Goal: Task Accomplishment & Management: Complete application form

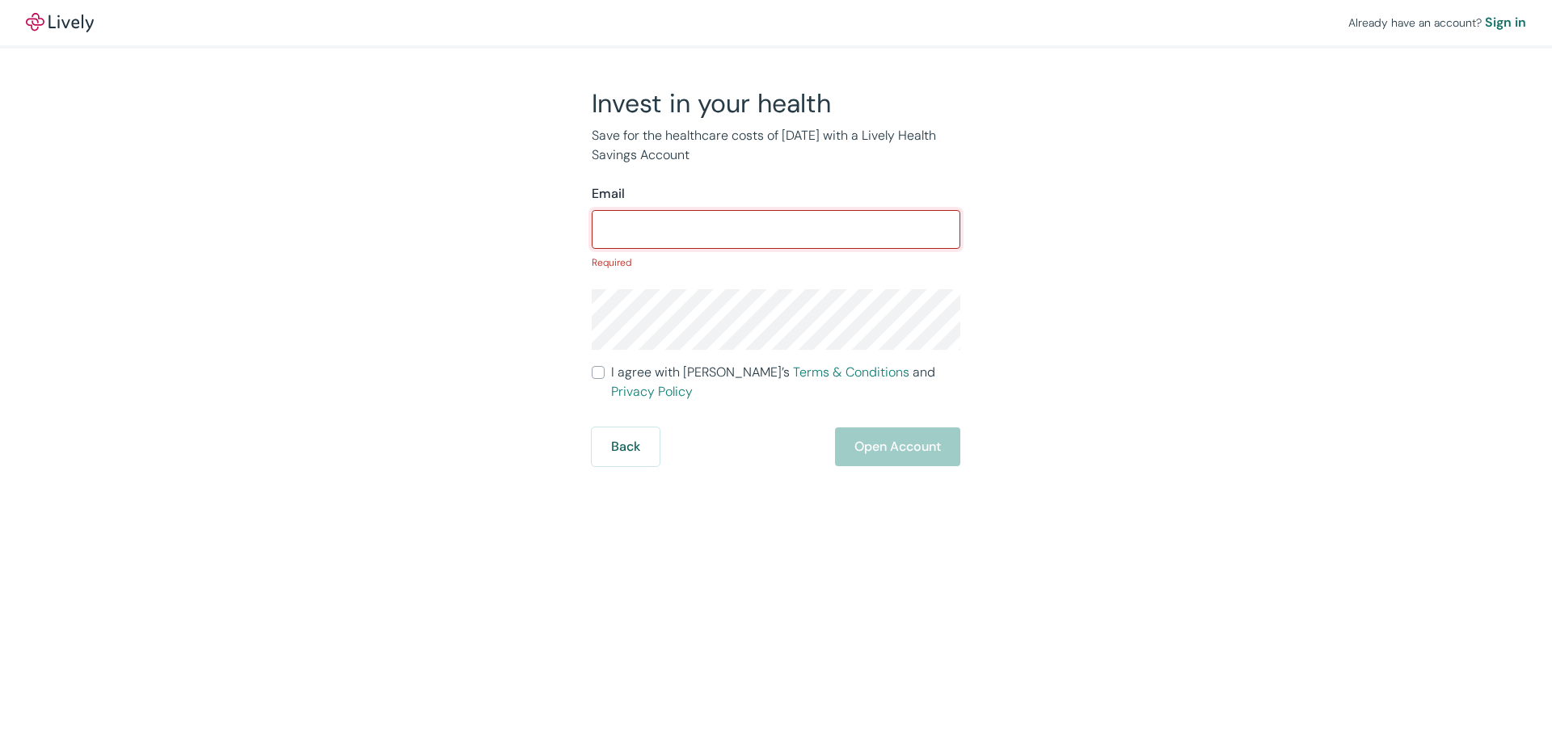
click at [632, 234] on input "Email" at bounding box center [776, 229] width 369 height 32
type input "[EMAIL_ADDRESS][DOMAIN_NAME]"
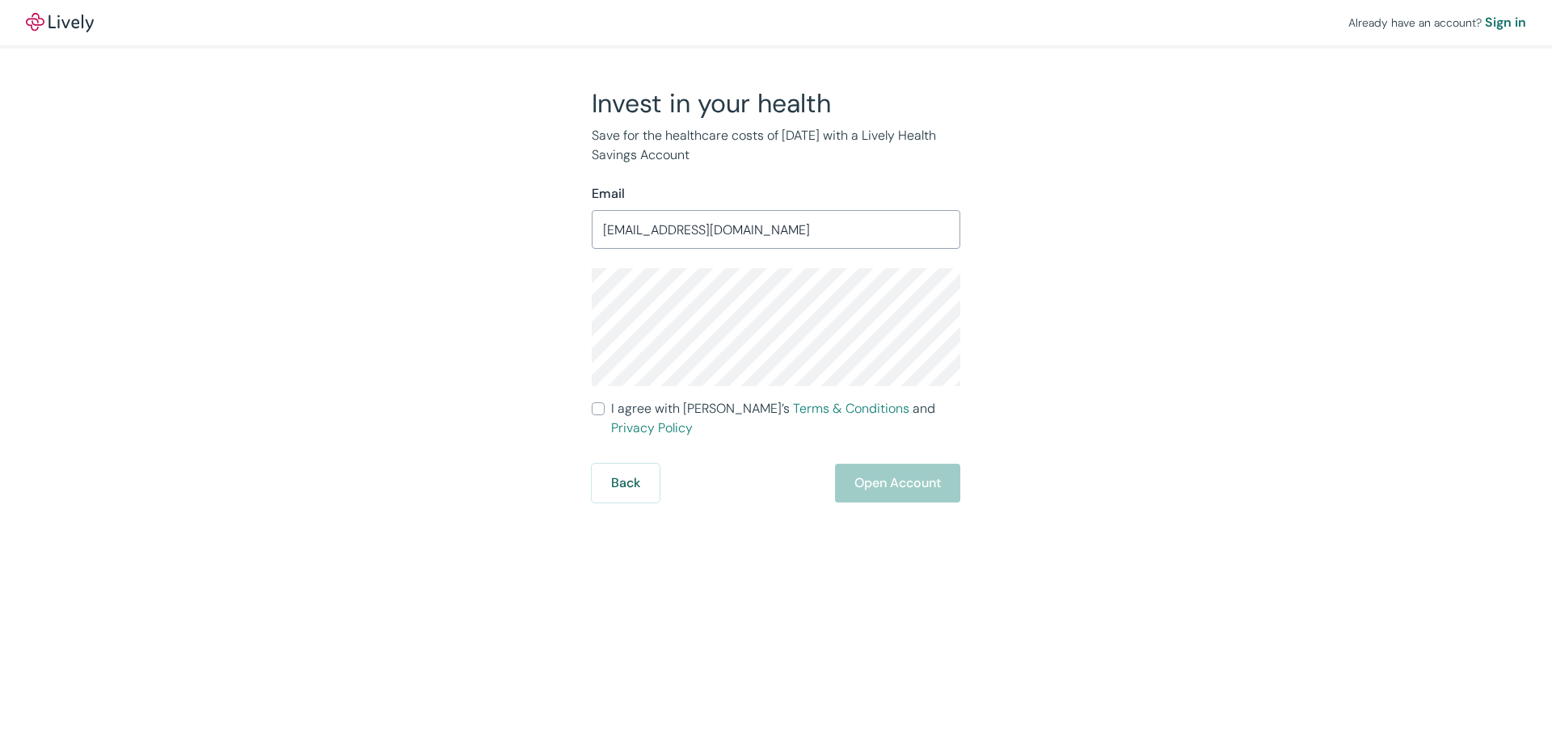
click at [605, 414] on label "I agree with Lively’s Terms & Conditions and Privacy Policy" at bounding box center [776, 418] width 369 height 39
click at [605, 414] on input "I agree with Lively’s Terms & Conditions and Privacy Policy" at bounding box center [598, 409] width 13 height 13
checkbox input "true"
click at [923, 464] on button "Open Account" at bounding box center [897, 483] width 125 height 39
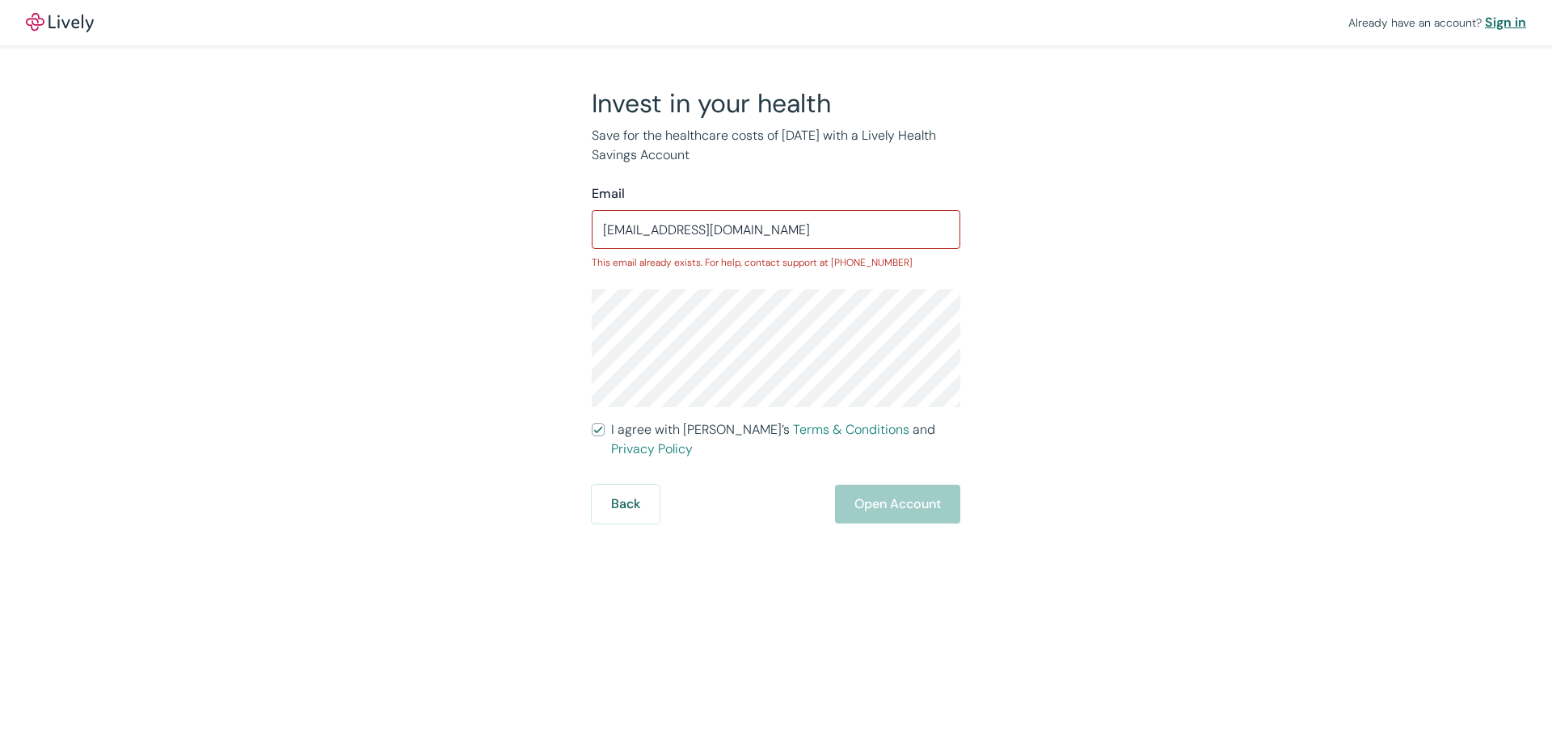
click at [1500, 20] on div "Sign in" at bounding box center [1505, 22] width 41 height 19
